Goal: Use online tool/utility: Utilize a website feature to perform a specific function

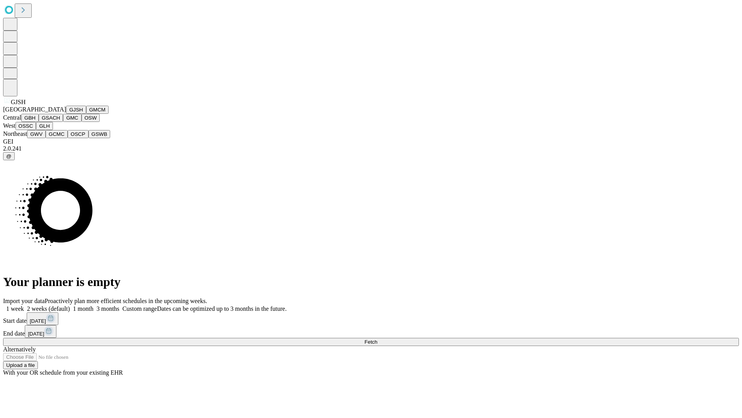
click at [66, 114] on button "GJSH" at bounding box center [76, 110] width 20 height 8
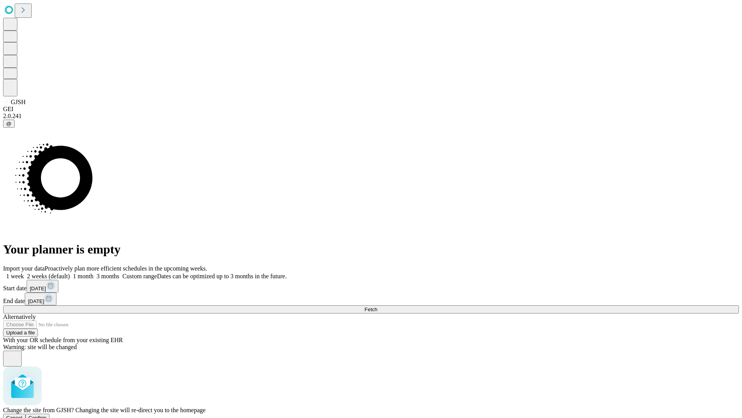
click at [47, 415] on span "Confirm" at bounding box center [38, 418] width 18 height 6
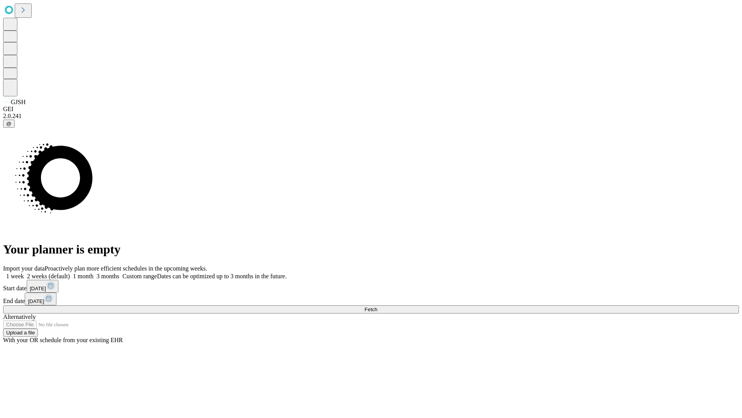
click at [94, 273] on label "1 month" at bounding box center [82, 276] width 24 height 7
click at [377, 306] on span "Fetch" at bounding box center [371, 309] width 13 height 6
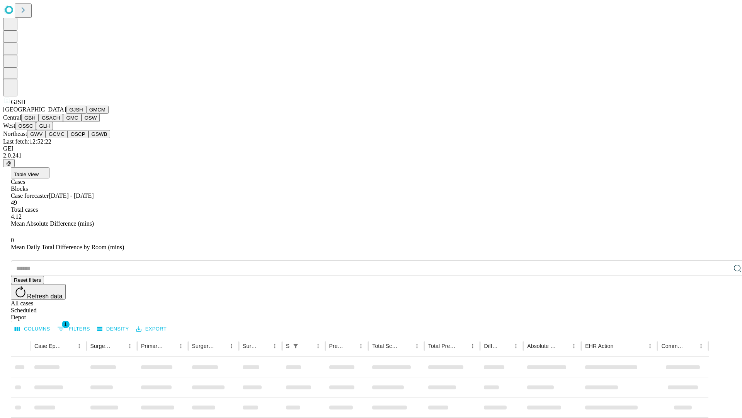
click at [86, 114] on button "GMCM" at bounding box center [97, 110] width 22 height 8
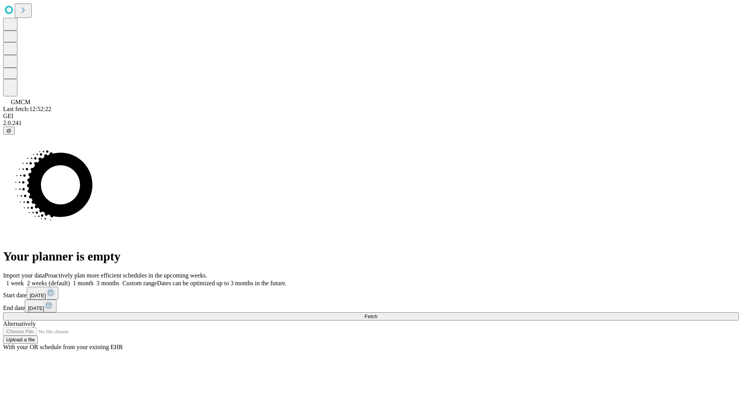
click at [377, 313] on span "Fetch" at bounding box center [371, 316] width 13 height 6
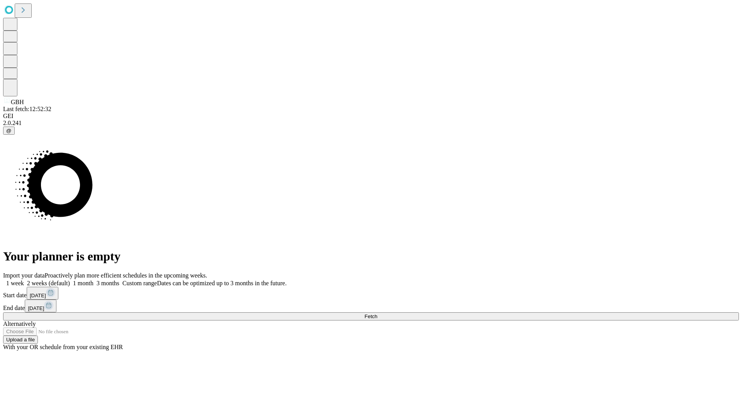
click at [94, 280] on label "1 month" at bounding box center [82, 283] width 24 height 7
click at [377, 313] on span "Fetch" at bounding box center [371, 316] width 13 height 6
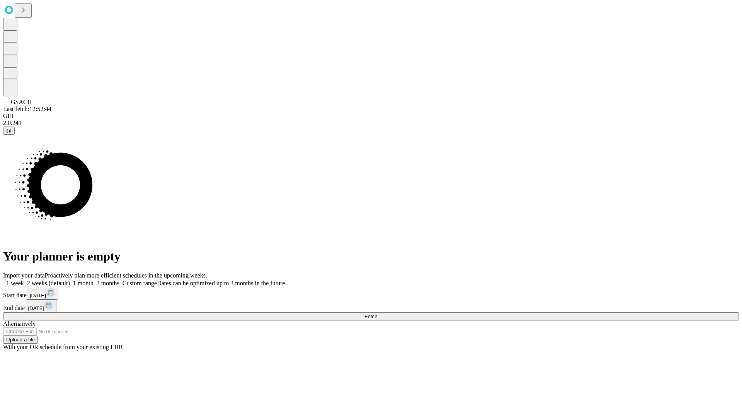
click at [94, 280] on label "1 month" at bounding box center [82, 283] width 24 height 7
click at [377, 313] on span "Fetch" at bounding box center [371, 316] width 13 height 6
click at [94, 280] on label "1 month" at bounding box center [82, 283] width 24 height 7
click at [377, 313] on span "Fetch" at bounding box center [371, 316] width 13 height 6
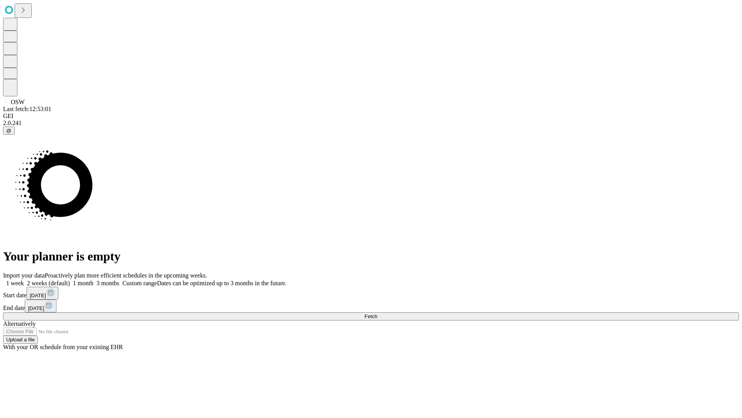
click at [94, 280] on label "1 month" at bounding box center [82, 283] width 24 height 7
click at [377, 313] on span "Fetch" at bounding box center [371, 316] width 13 height 6
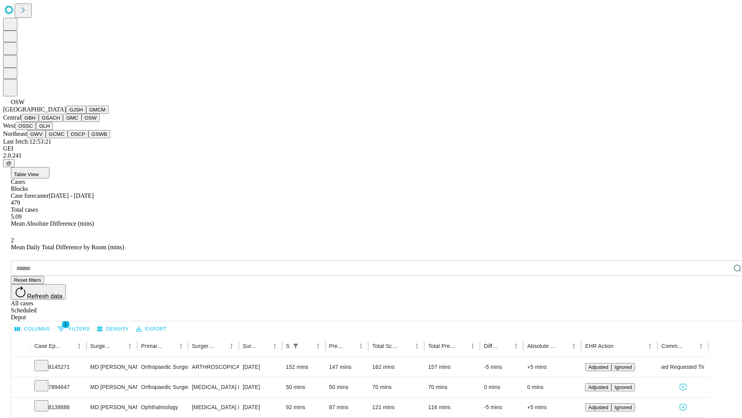
click at [36, 130] on button "OSSC" at bounding box center [25, 126] width 21 height 8
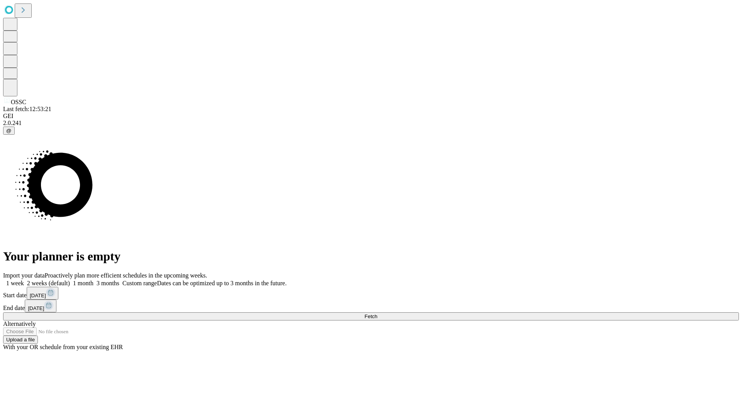
click at [94, 280] on label "1 month" at bounding box center [82, 283] width 24 height 7
click at [377, 313] on span "Fetch" at bounding box center [371, 316] width 13 height 6
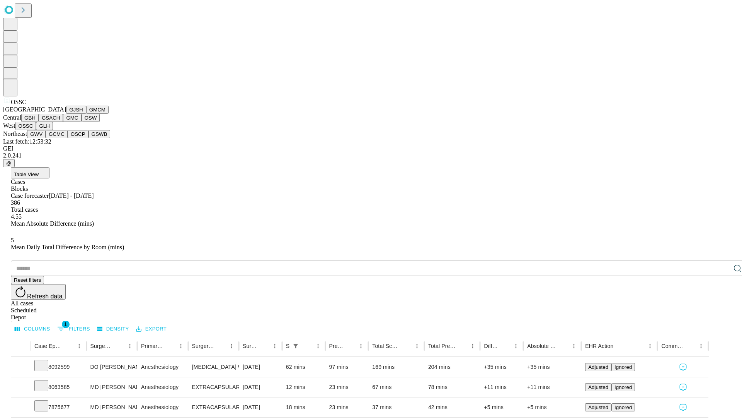
click at [53, 130] on button "GLH" at bounding box center [44, 126] width 17 height 8
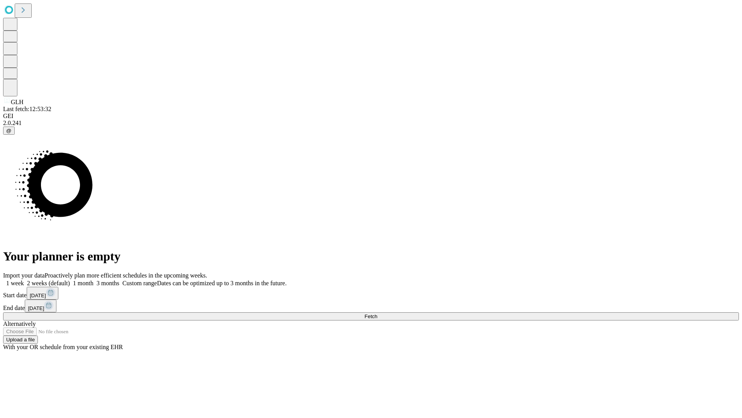
click at [94, 280] on label "1 month" at bounding box center [82, 283] width 24 height 7
click at [377, 313] on span "Fetch" at bounding box center [371, 316] width 13 height 6
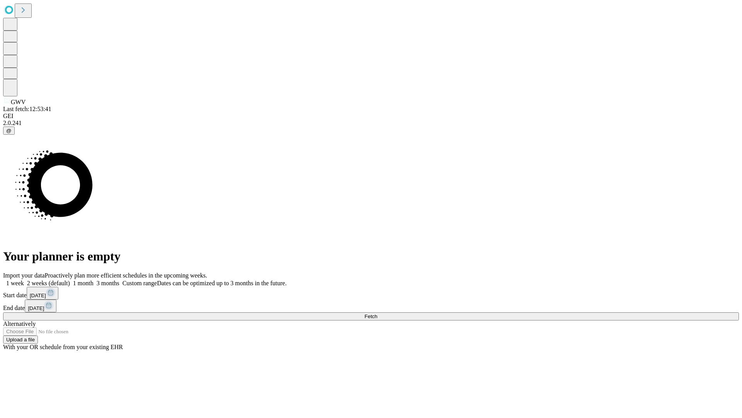
click at [377, 313] on span "Fetch" at bounding box center [371, 316] width 13 height 6
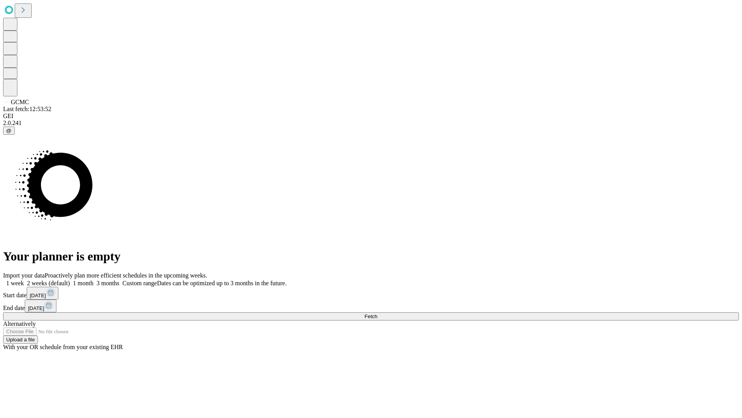
click at [94, 280] on label "1 month" at bounding box center [82, 283] width 24 height 7
click at [377, 313] on span "Fetch" at bounding box center [371, 316] width 13 height 6
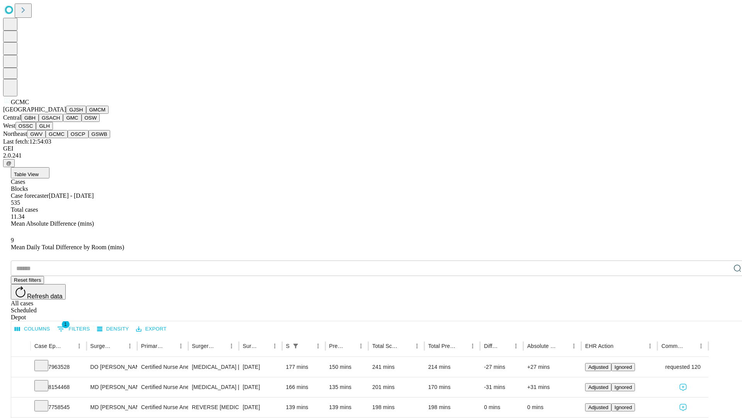
click at [68, 138] on button "OSCP" at bounding box center [78, 134] width 21 height 8
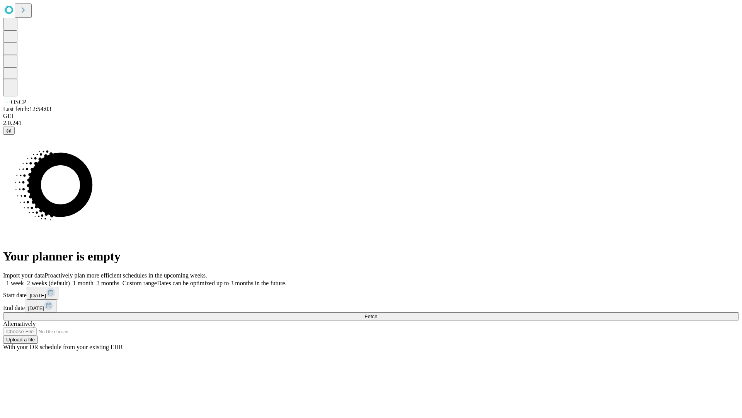
click at [94, 280] on label "1 month" at bounding box center [82, 283] width 24 height 7
click at [377, 313] on span "Fetch" at bounding box center [371, 316] width 13 height 6
click at [94, 280] on label "1 month" at bounding box center [82, 283] width 24 height 7
click at [377, 313] on span "Fetch" at bounding box center [371, 316] width 13 height 6
